Goal: Task Accomplishment & Management: Manage account settings

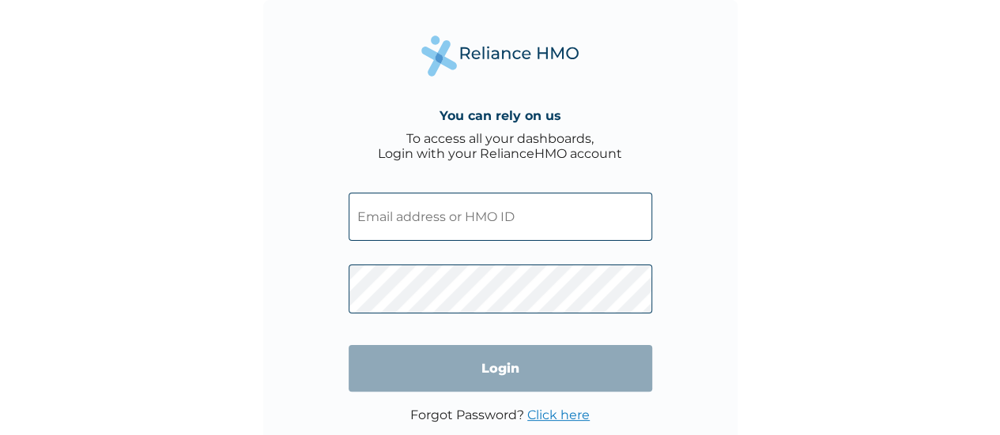
type input "[EMAIL_ADDRESS][DOMAIN_NAME]"
click at [564, 412] on link "Click here" at bounding box center [558, 415] width 62 height 15
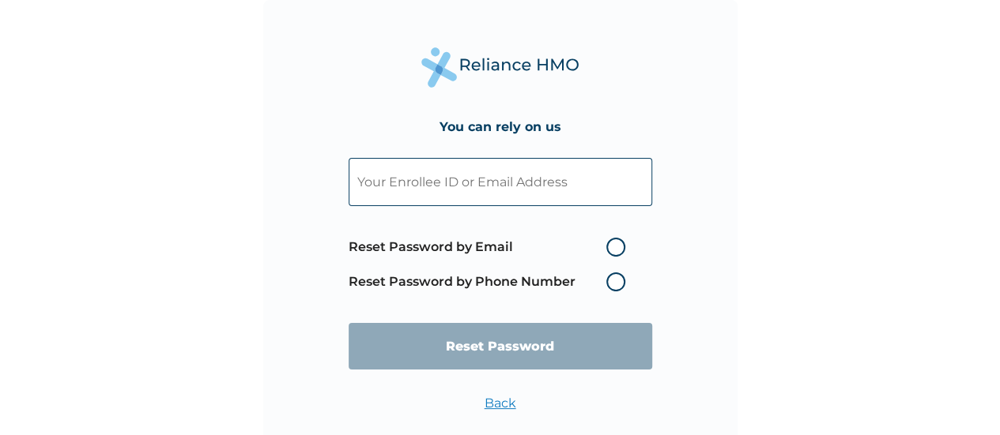
click at [514, 185] on input "text" at bounding box center [500, 182] width 303 height 48
paste input "[EMAIL_ADDRESS][DOMAIN_NAME]"
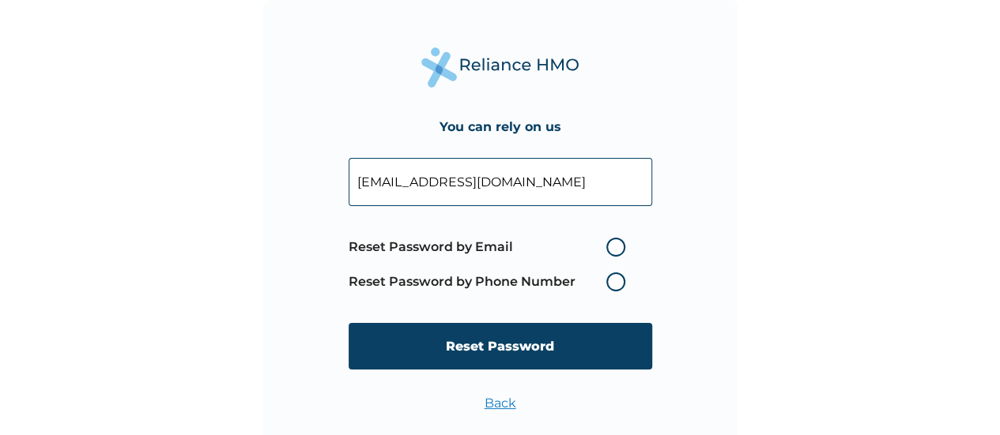
type input "[EMAIL_ADDRESS][DOMAIN_NAME]"
click at [615, 247] on label "Reset Password by Email" at bounding box center [491, 247] width 284 height 19
click at [609, 247] on input "Reset Password by Email" at bounding box center [596, 247] width 25 height 25
radio input "true"
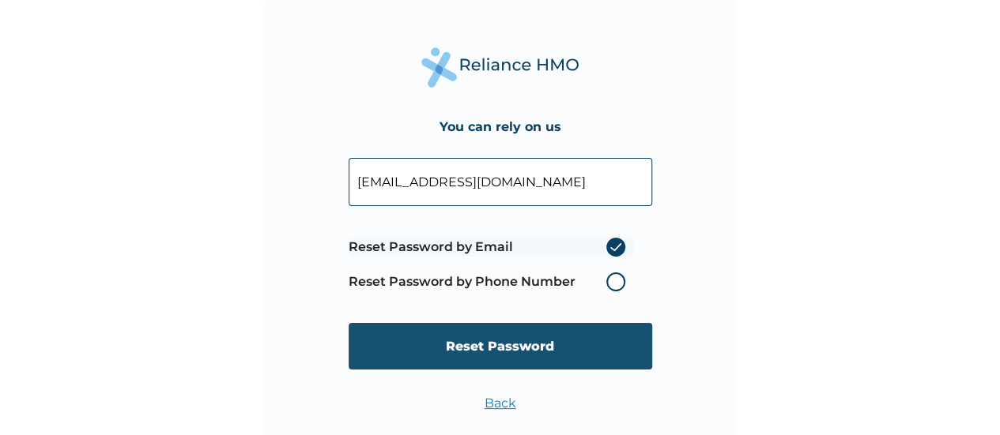
click at [563, 341] on input "Reset Password" at bounding box center [500, 346] width 303 height 47
